Goal: Task Accomplishment & Management: Manage account settings

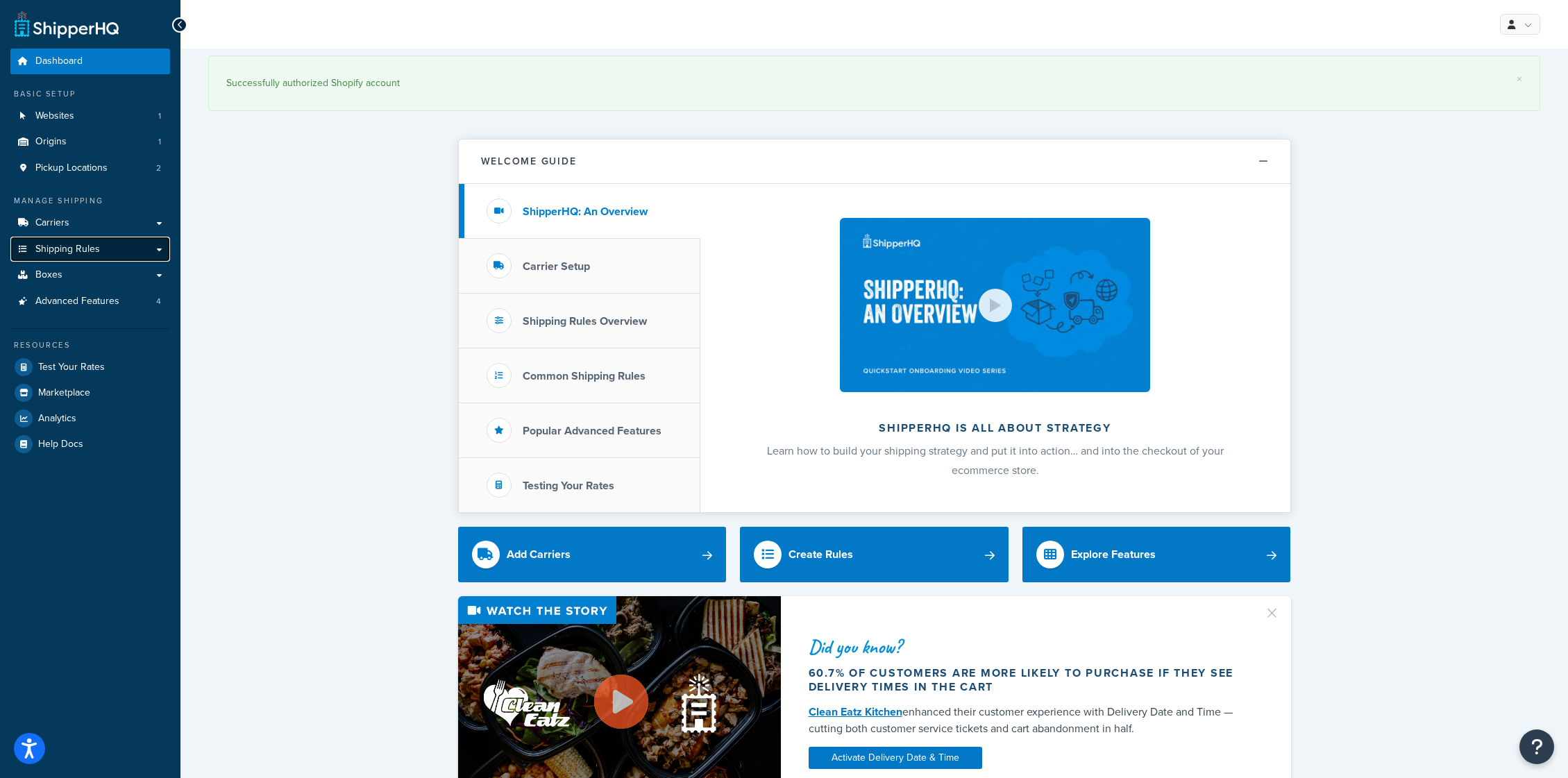
click at [72, 246] on span "Shipping Rules" at bounding box center [68, 249] width 65 height 12
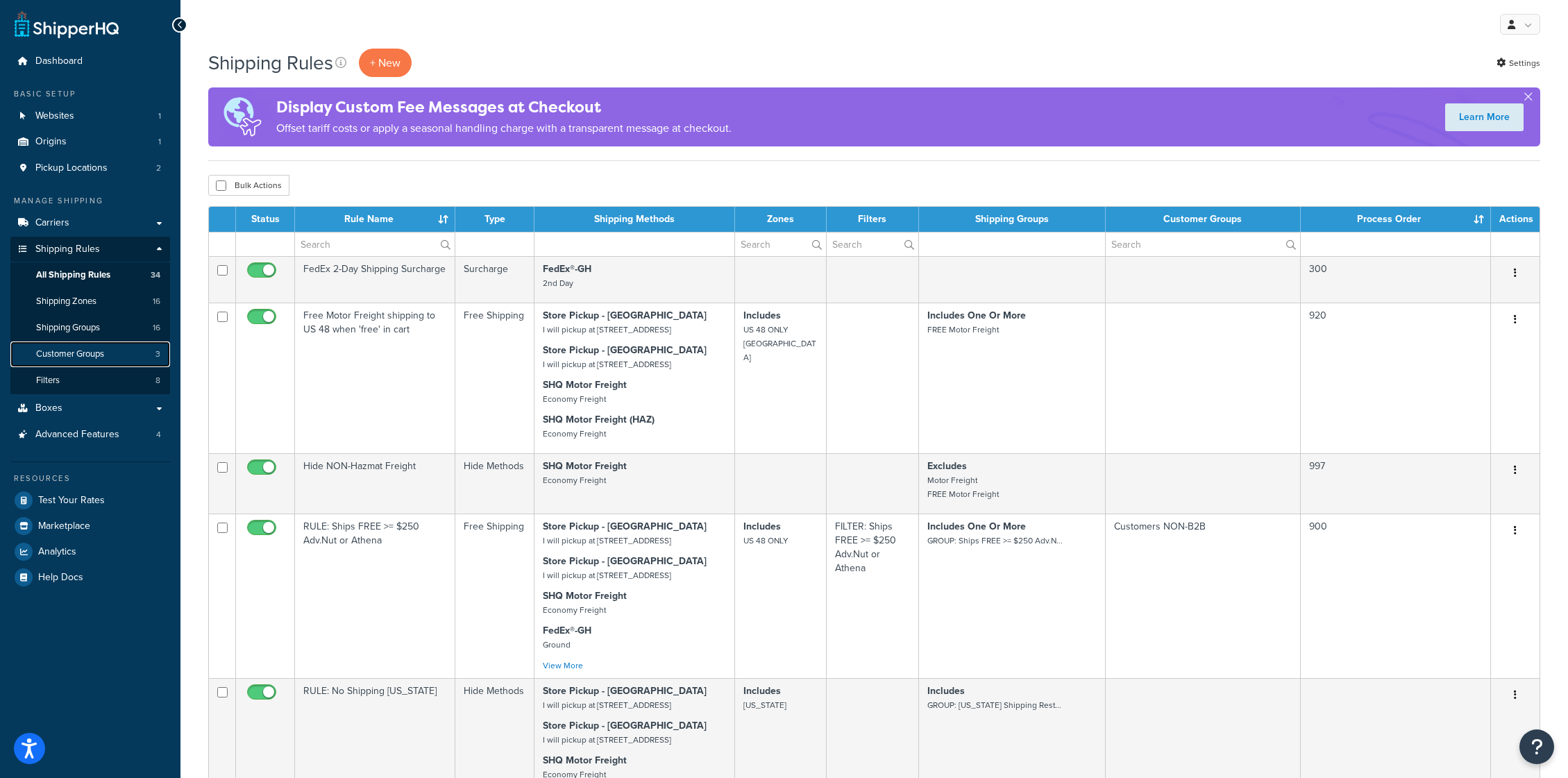
click at [81, 354] on span "Customer Groups" at bounding box center [69, 354] width 68 height 12
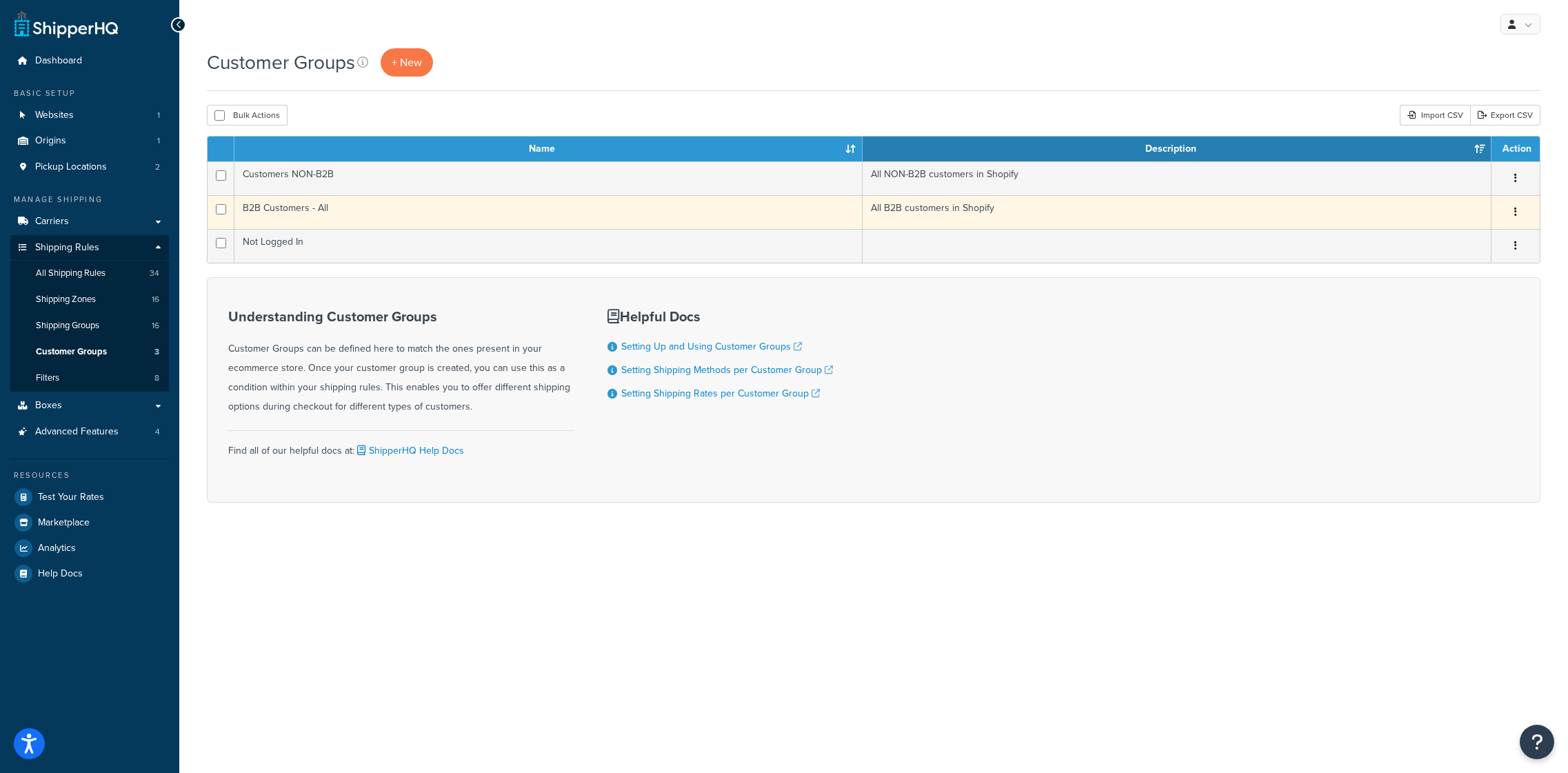
click at [1516, 211] on icon "button" at bounding box center [1516, 211] width 3 height 9
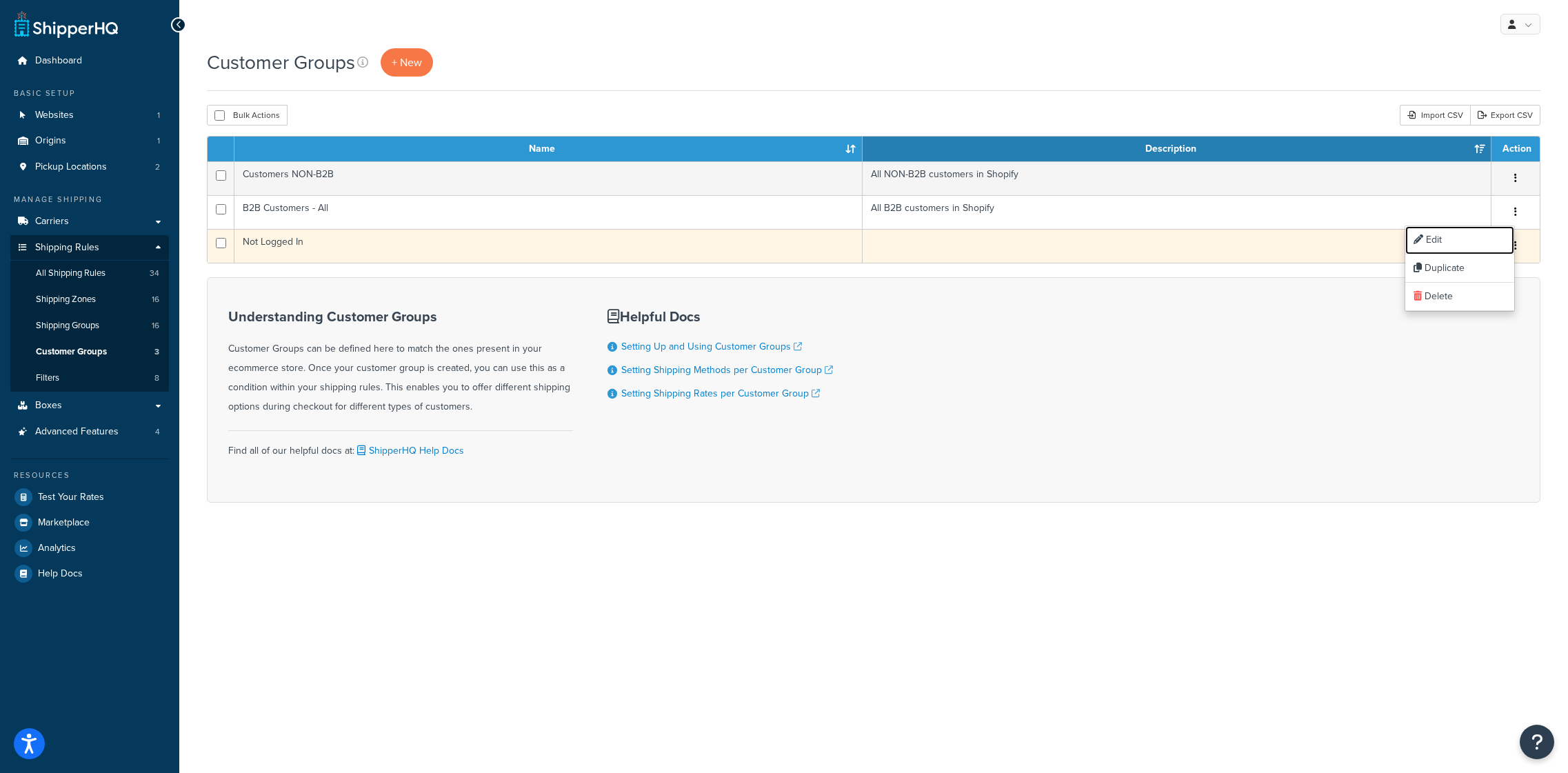
drag, startPoint x: 1433, startPoint y: 243, endPoint x: 1423, endPoint y: 246, distance: 10.4
click at [1433, 243] on link "Edit" at bounding box center [1460, 240] width 109 height 28
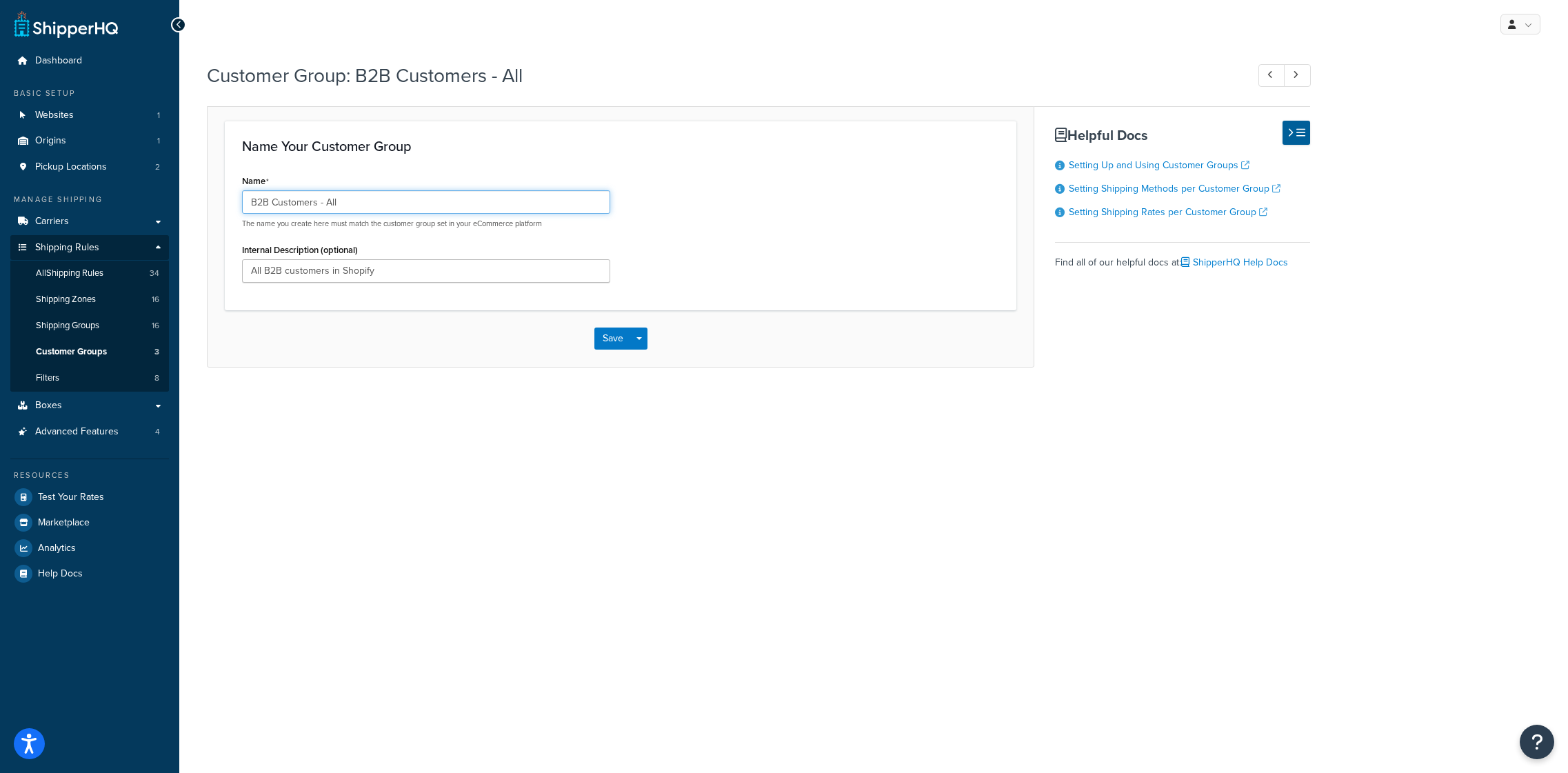
drag, startPoint x: 348, startPoint y: 200, endPoint x: 266, endPoint y: 206, distance: 82.2
click at [266, 206] on input "B2B Customers - All" at bounding box center [426, 201] width 368 height 23
type input "B2B"
click at [607, 338] on button "Save" at bounding box center [613, 339] width 37 height 22
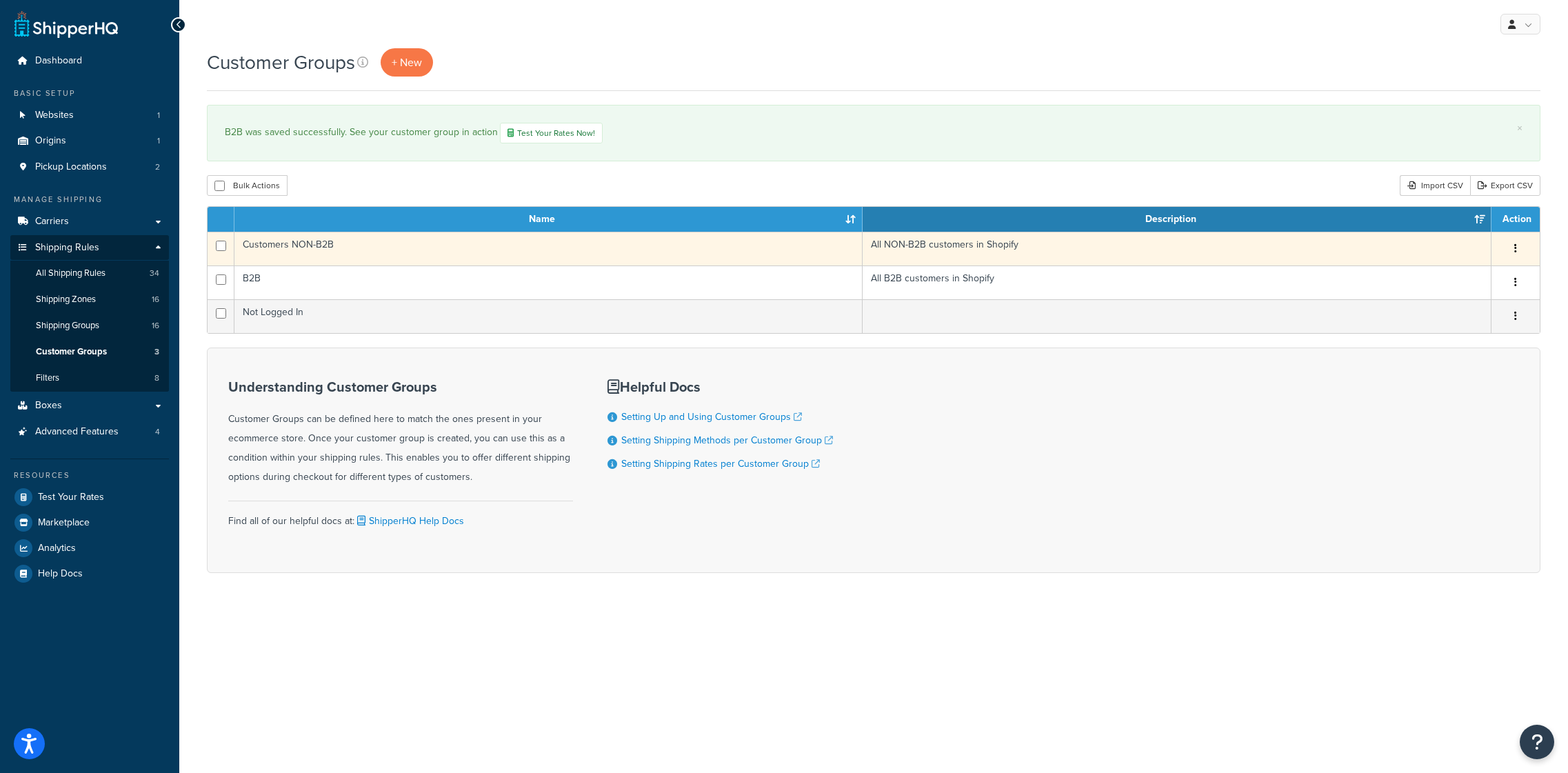
click at [1515, 251] on icon "button" at bounding box center [1516, 248] width 3 height 9
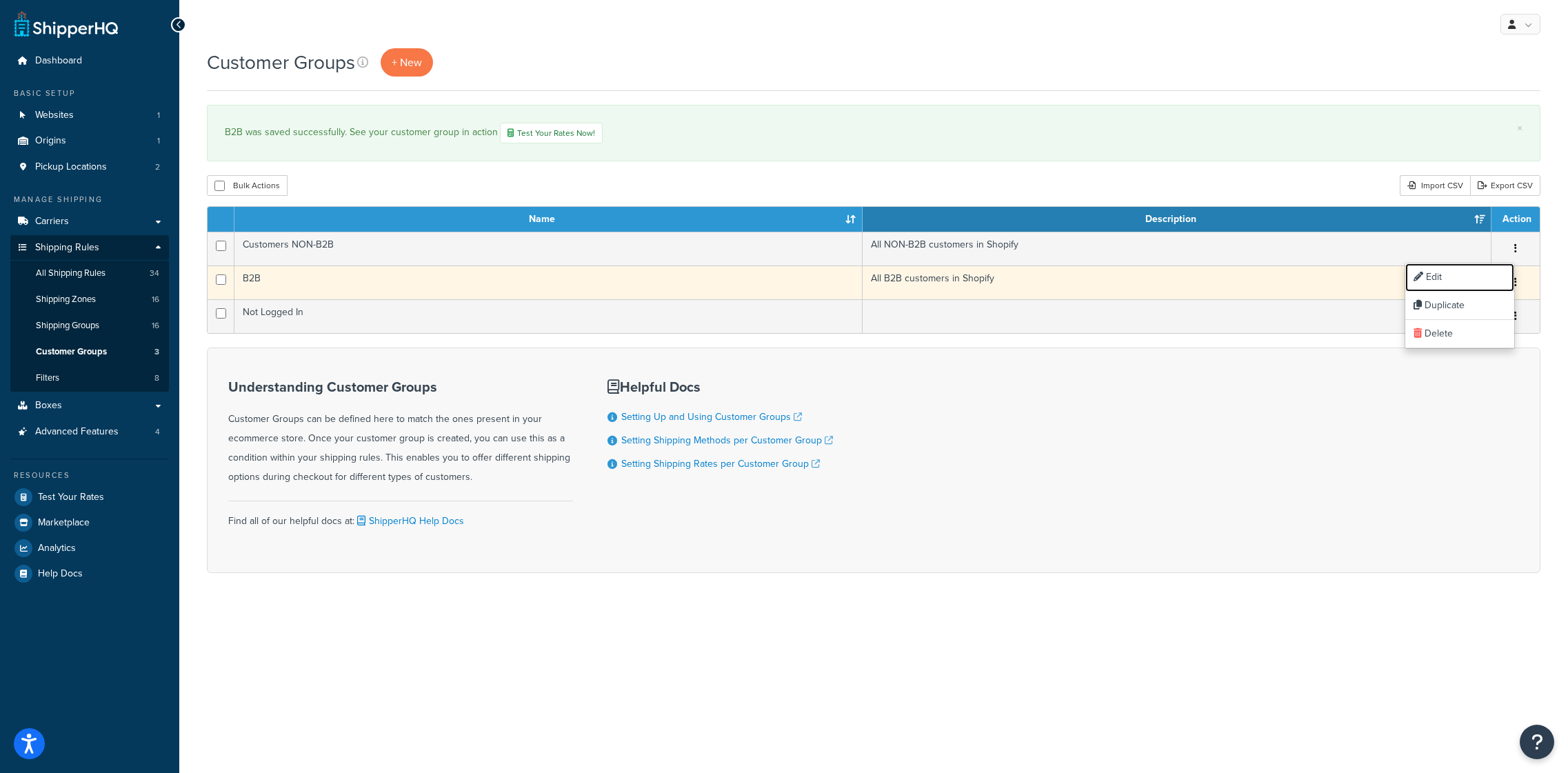
click at [1463, 270] on link "Edit" at bounding box center [1460, 278] width 109 height 28
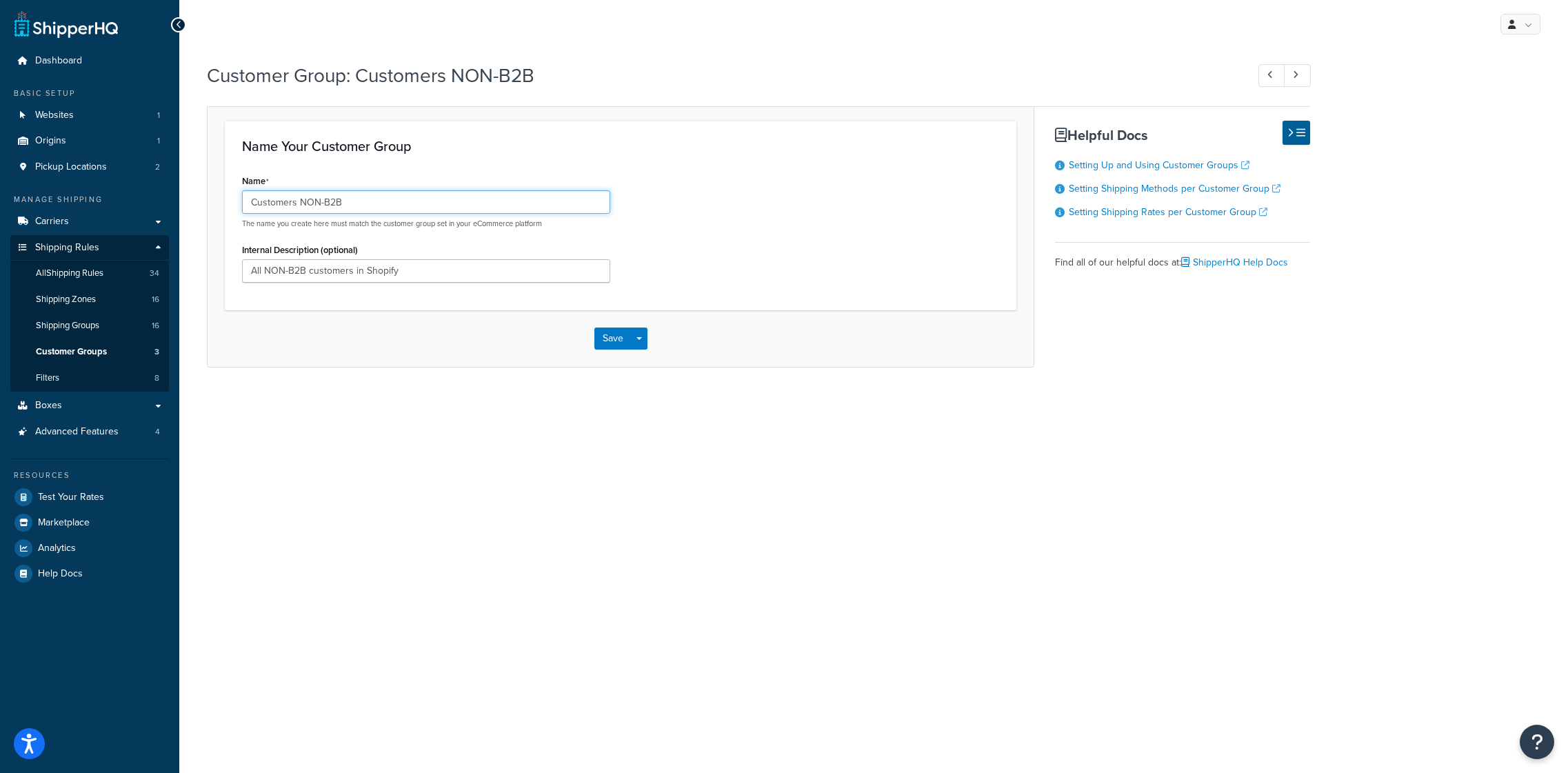
drag, startPoint x: 301, startPoint y: 203, endPoint x: 218, endPoint y: 203, distance: 83.0
click at [218, 203] on form "Name Your Customer Group Name Customers NON-B2B The name you create here must m…" at bounding box center [620, 244] width 826 height 246
type input "NON-B2B"
click at [618, 339] on button "Save" at bounding box center [613, 339] width 37 height 22
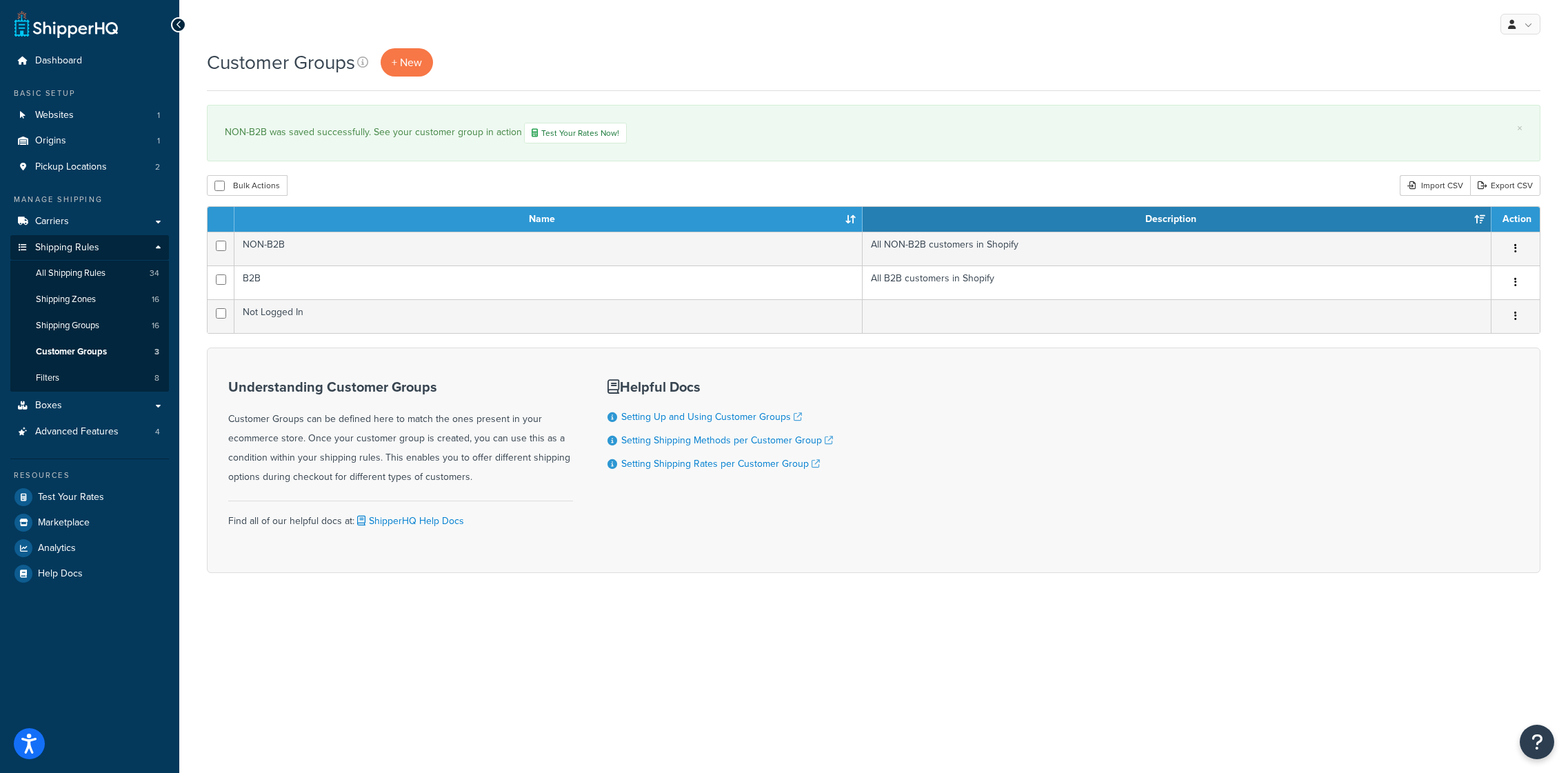
click at [778, 48] on div "Customer Groups + New" at bounding box center [874, 62] width 1334 height 28
